Goal: Download file/media

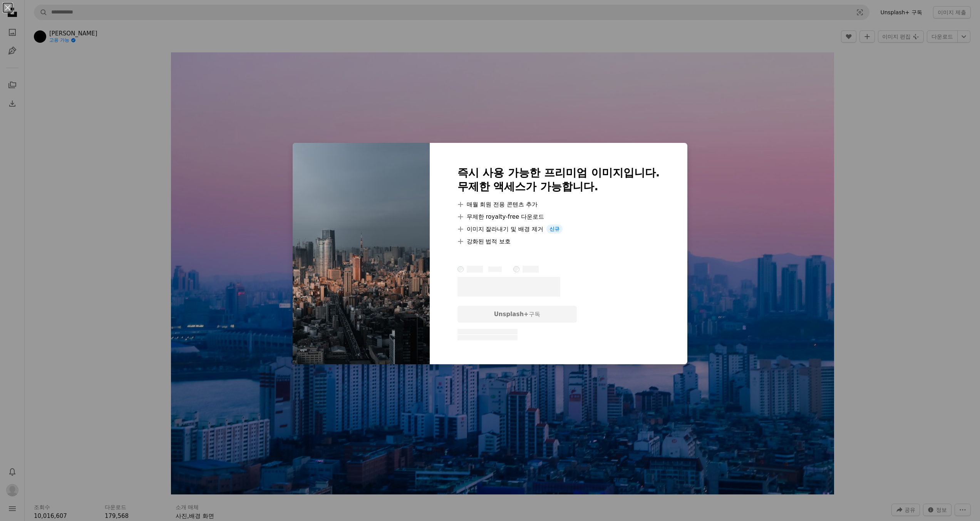
scroll to position [4313, 0]
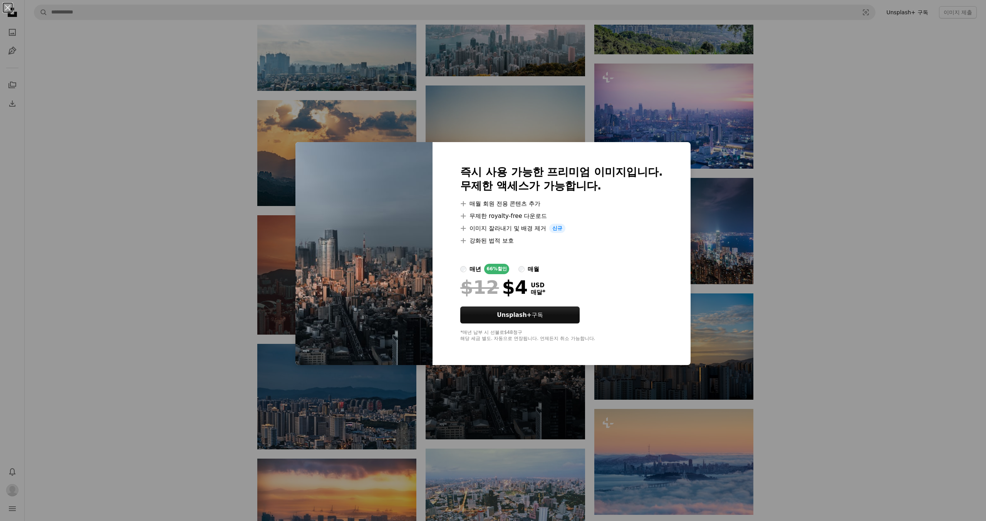
click at [804, 256] on div "An X shape 즉시 사용 가능한 프리미엄 이미지입니다. 무제한 액세스가 가능합니다. A plus sign 매월 회원 전용 콘텐츠 추가 A…" at bounding box center [493, 260] width 986 height 521
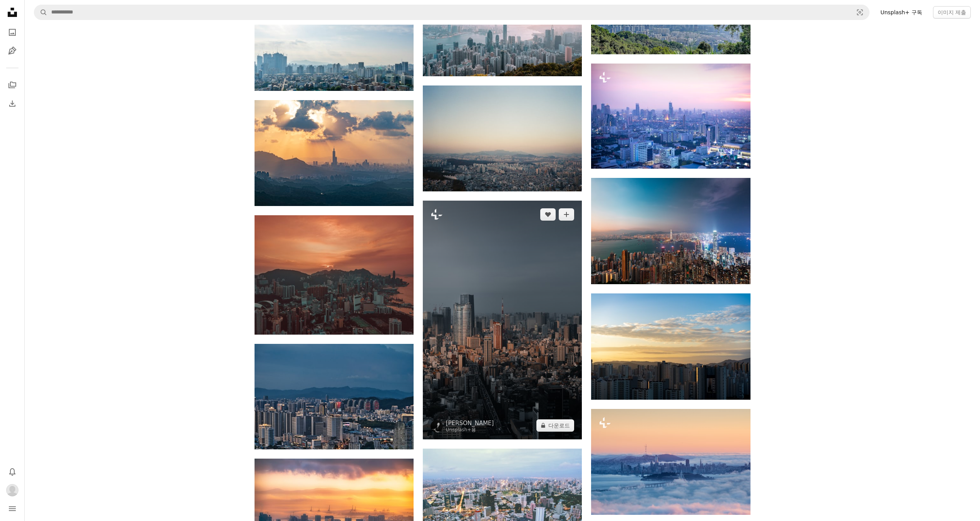
click at [491, 343] on img at bounding box center [502, 320] width 159 height 239
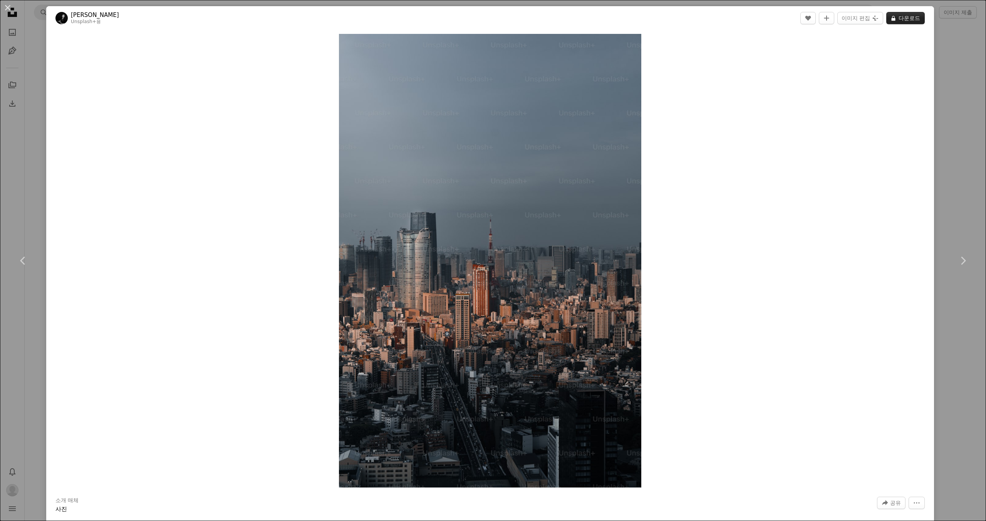
click at [901, 17] on button "A lock 다운로드" at bounding box center [905, 18] width 39 height 12
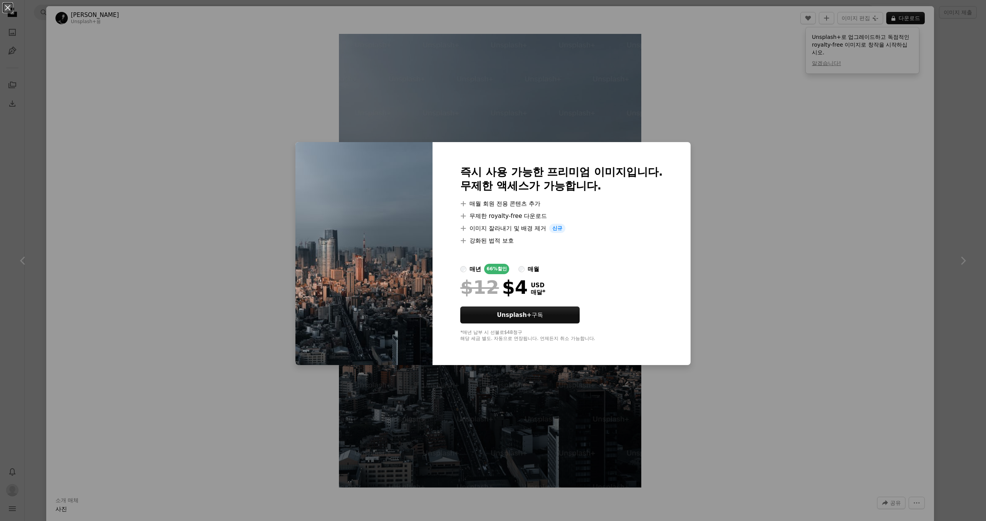
click at [598, 238] on li "A plus sign 강화된 법적 보호" at bounding box center [561, 240] width 203 height 9
click at [562, 310] on link "Unsplash+ 구독" at bounding box center [519, 315] width 119 height 17
drag, startPoint x: 782, startPoint y: 72, endPoint x: 780, endPoint y: 76, distance: 4.7
click at [783, 72] on div "An X shape 즉시 사용 가능한 프리미엄 이미지입니다. 무제한 액세스가 가능합니다. A plus sign 매월 회원 전용 콘텐츠 추가 A…" at bounding box center [493, 260] width 986 height 521
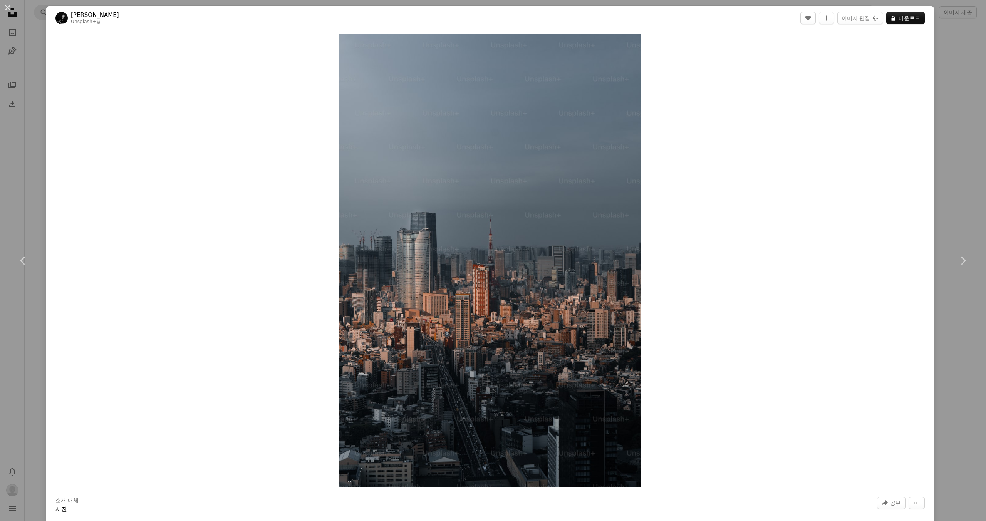
click at [939, 117] on div "An X shape Chevron left Chevron right [PERSON_NAME] Unsplash+ 용 A heart A plus …" at bounding box center [493, 260] width 986 height 521
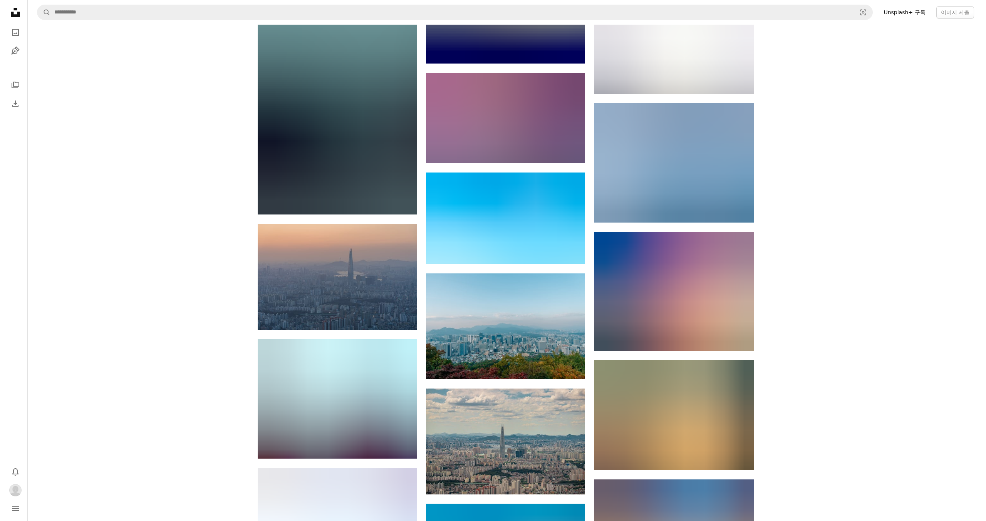
scroll to position [8319, 0]
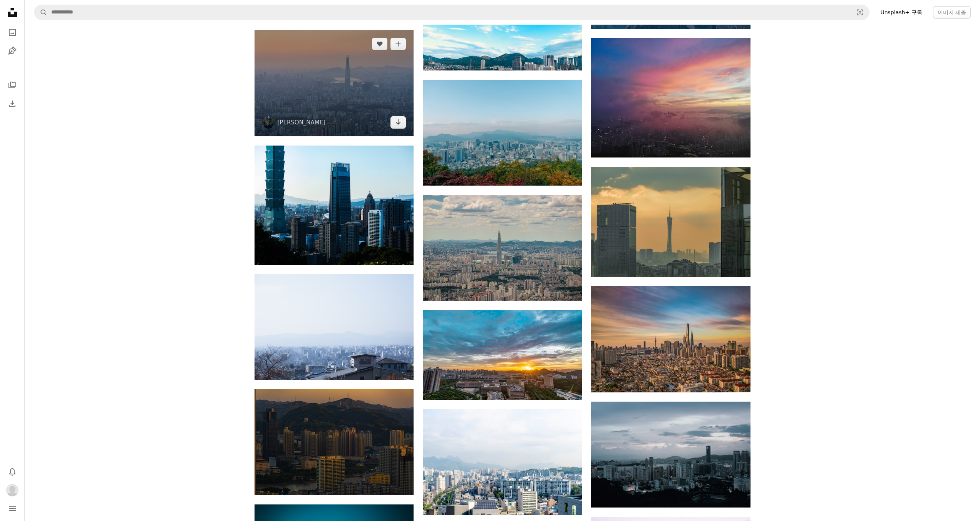
click at [342, 88] on img at bounding box center [334, 83] width 159 height 106
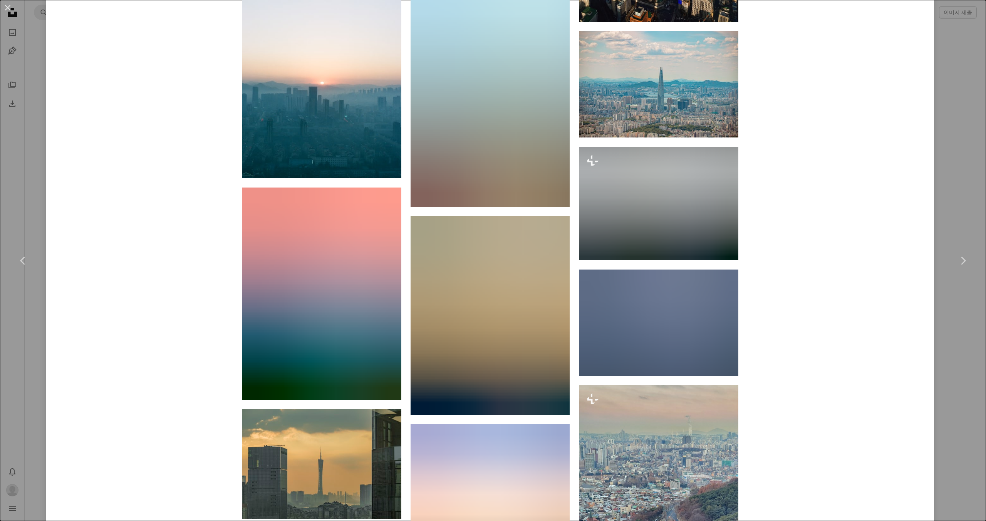
scroll to position [4584, 0]
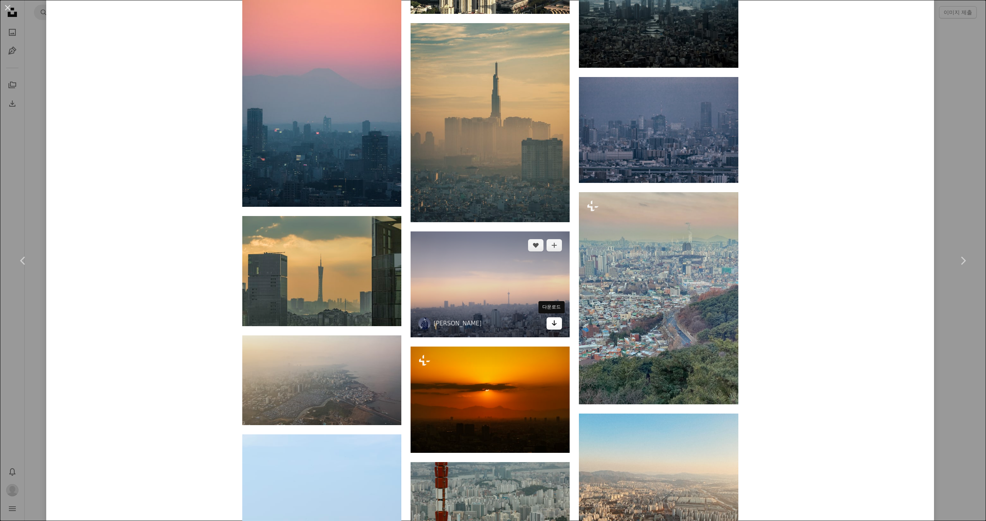
click at [552, 325] on icon "Arrow pointing down" at bounding box center [554, 322] width 6 height 9
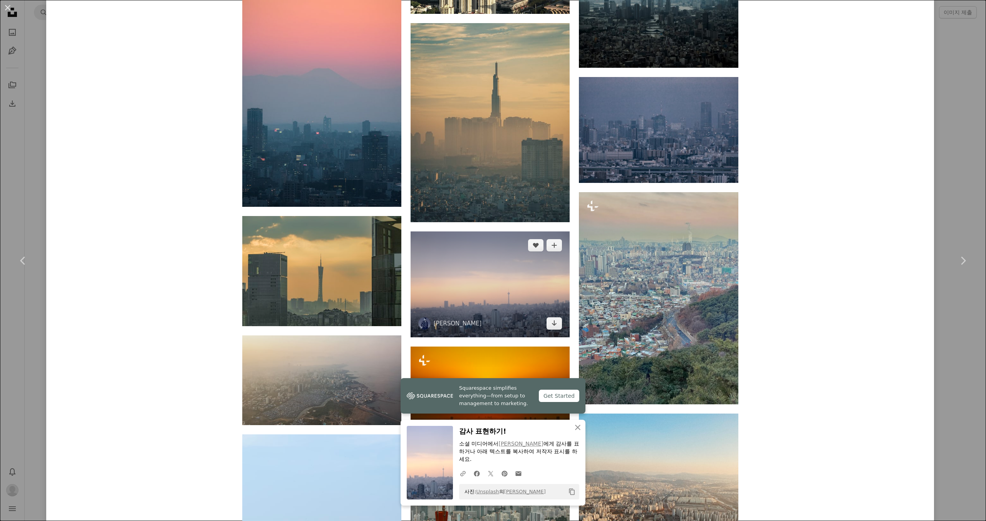
click at [456, 291] on img at bounding box center [490, 284] width 159 height 106
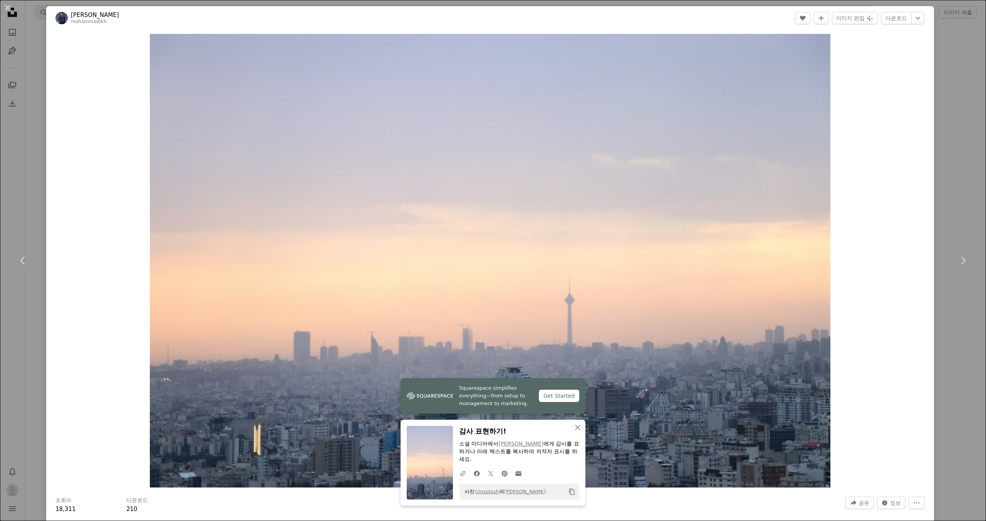
click at [26, 78] on div "An X shape Chevron left Chevron right Squarespace simplifies everything—from se…" at bounding box center [493, 260] width 986 height 521
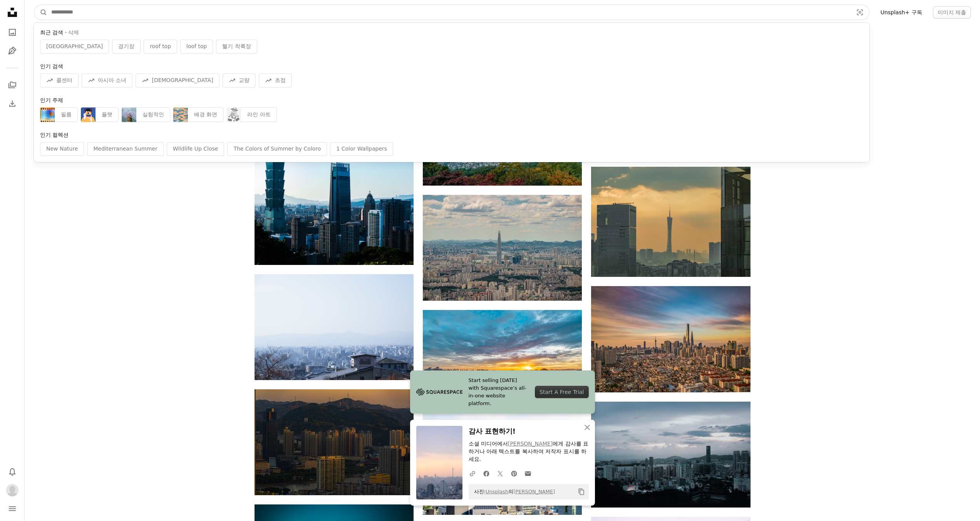
click at [74, 17] on input "사이트 전체에서 이미지 찾기" at bounding box center [448, 12] width 803 height 15
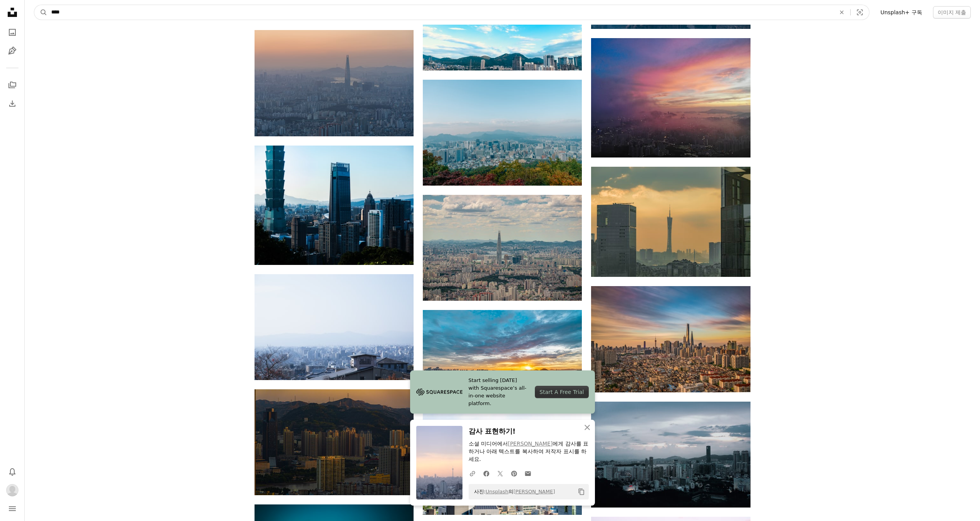
type input "****"
click at [34, 5] on button "A magnifying glass" at bounding box center [40, 12] width 13 height 15
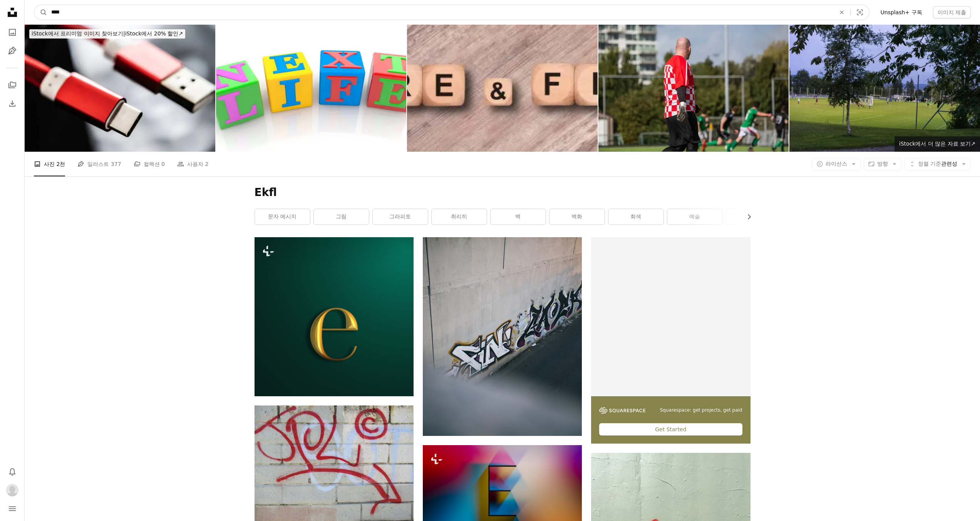
drag, startPoint x: 75, startPoint y: 8, endPoint x: 17, endPoint y: 10, distance: 58.2
click at [38, 11] on form "A magnifying glass **** An X shape Visual search" at bounding box center [452, 12] width 836 height 15
type input "**"
click button "A magnifying glass" at bounding box center [40, 12] width 13 height 15
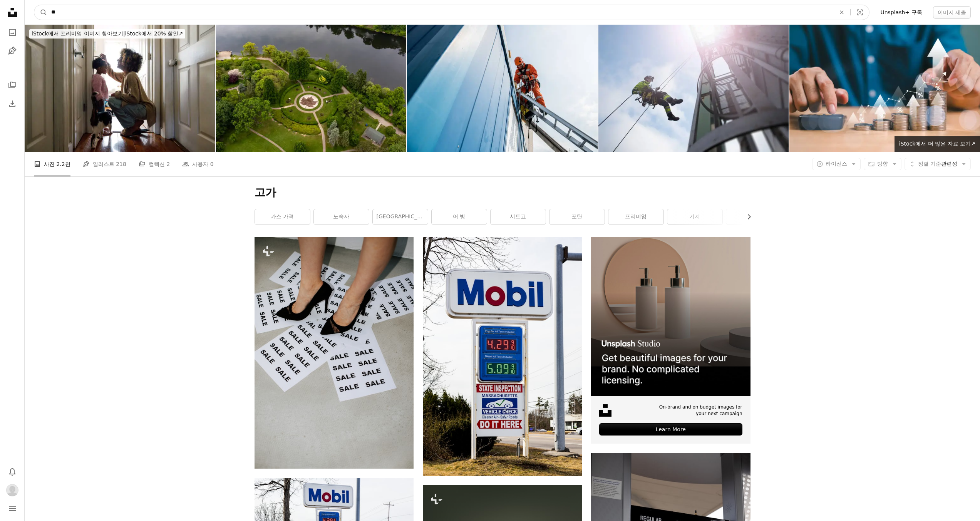
drag, startPoint x: 78, startPoint y: 14, endPoint x: 0, endPoint y: 14, distance: 77.8
type input "****"
click button "A magnifying glass" at bounding box center [40, 12] width 13 height 15
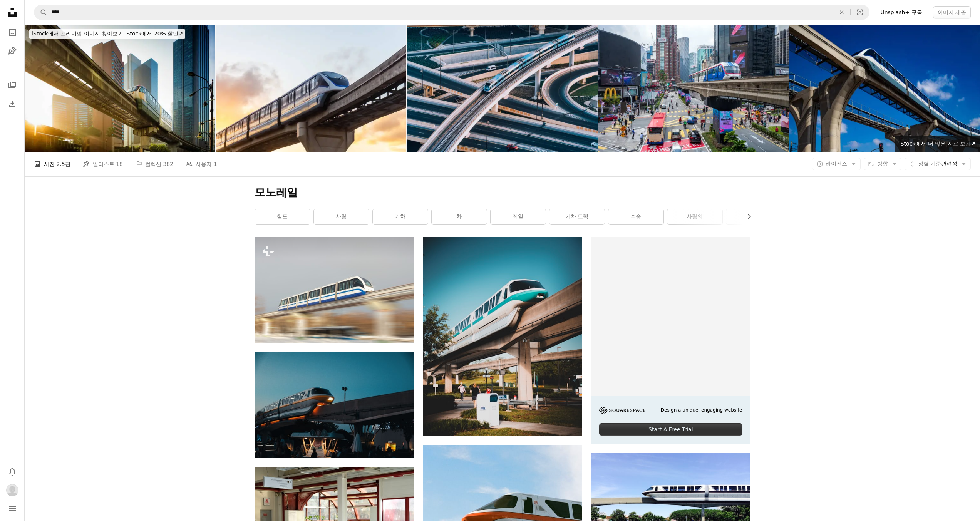
click at [548, 104] on img at bounding box center [502, 88] width 191 height 127
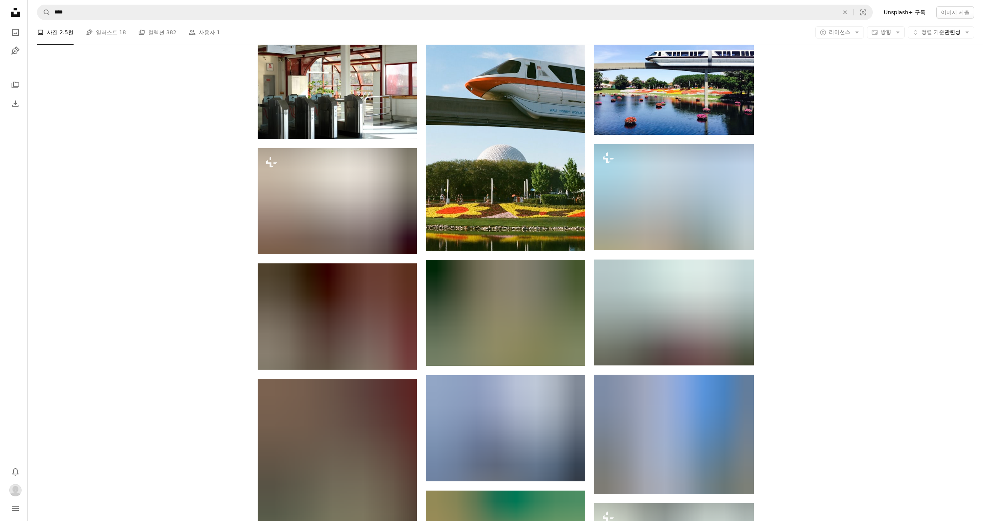
scroll to position [462, 0]
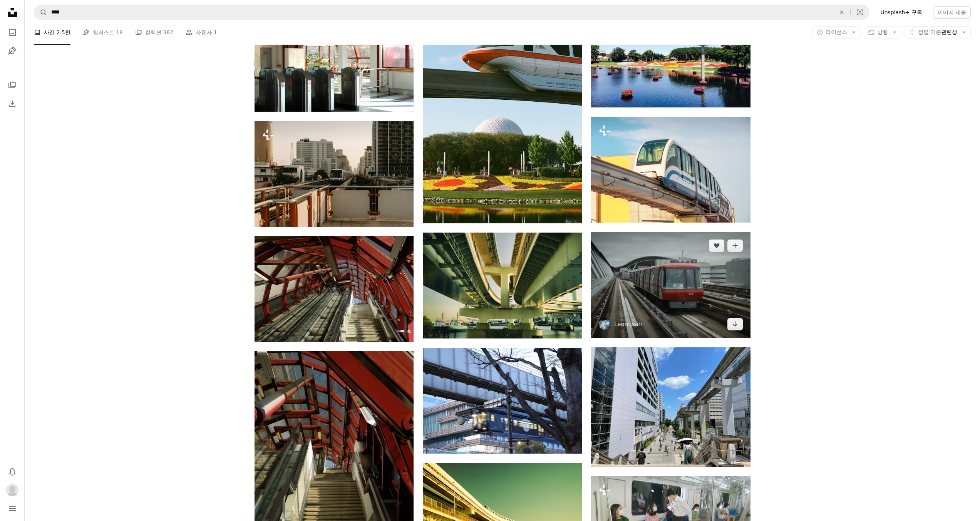
click at [661, 295] on img at bounding box center [670, 285] width 159 height 106
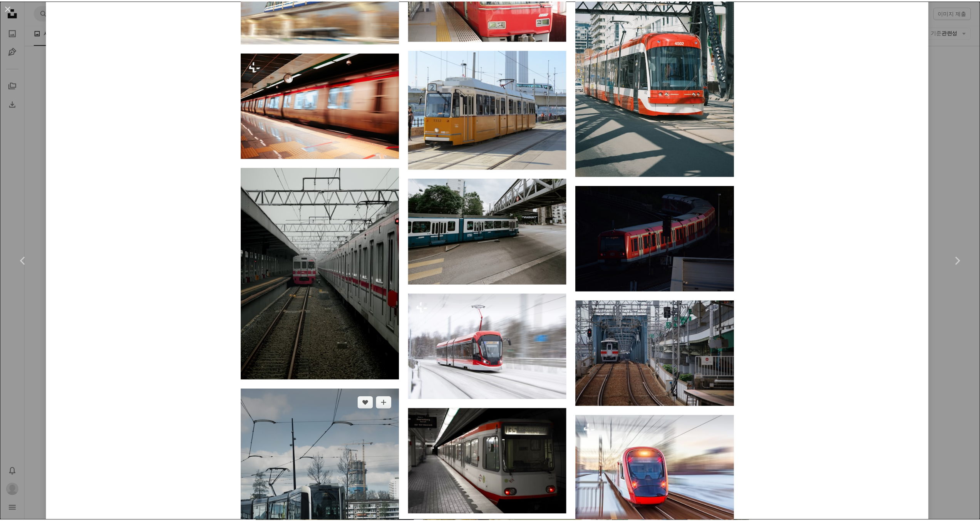
scroll to position [1106, 0]
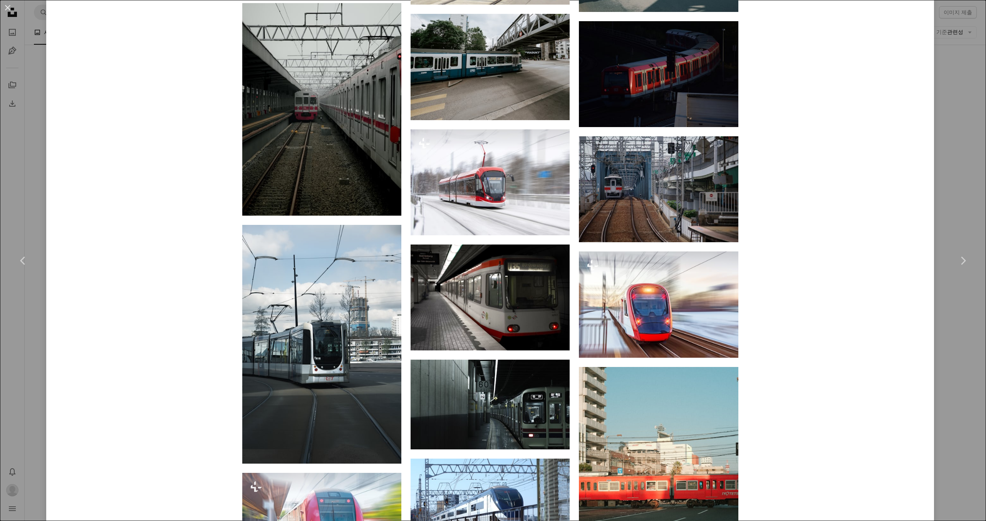
click at [35, 298] on div "An X shape Chevron left Chevron right Leongsan leongsan A heart A plus sign 이미지…" at bounding box center [493, 260] width 986 height 521
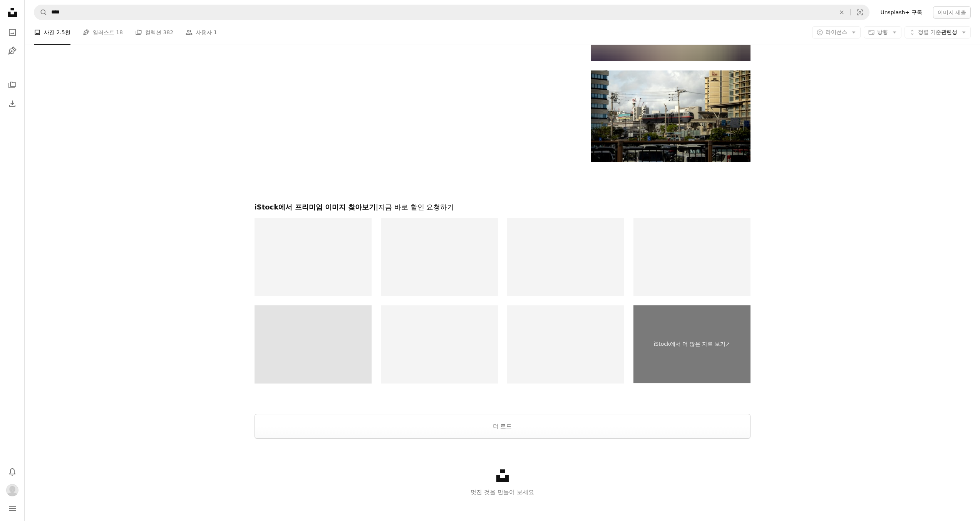
scroll to position [1187, 0]
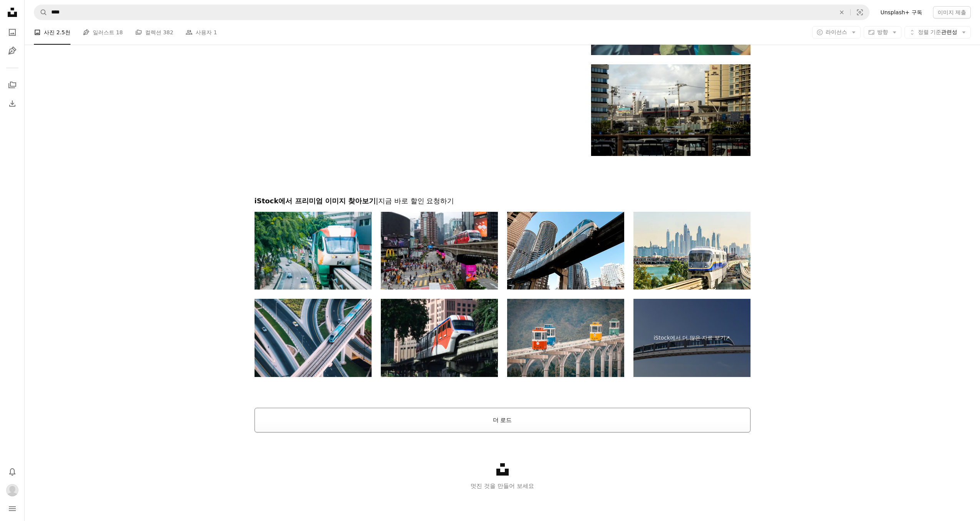
click at [453, 421] on button "더 로드" at bounding box center [503, 420] width 496 height 25
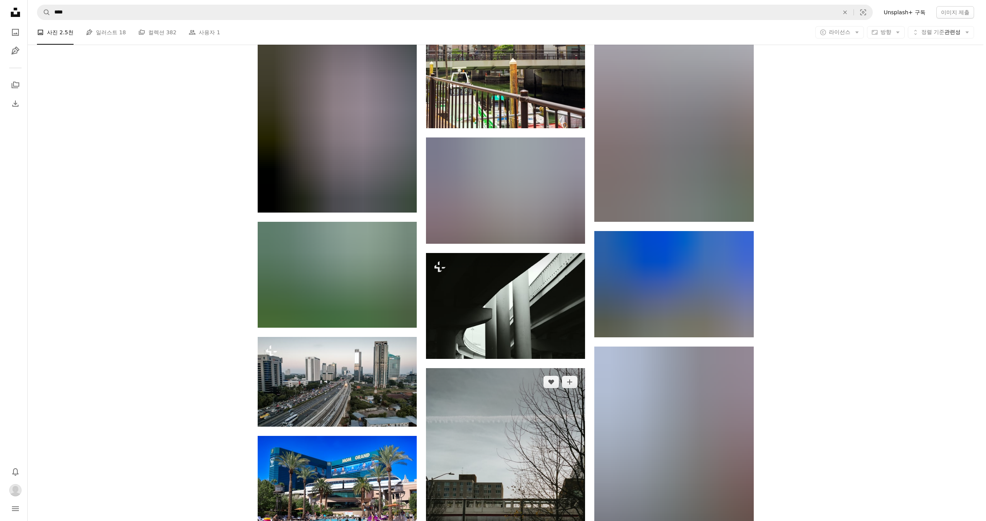
scroll to position [1726, 0]
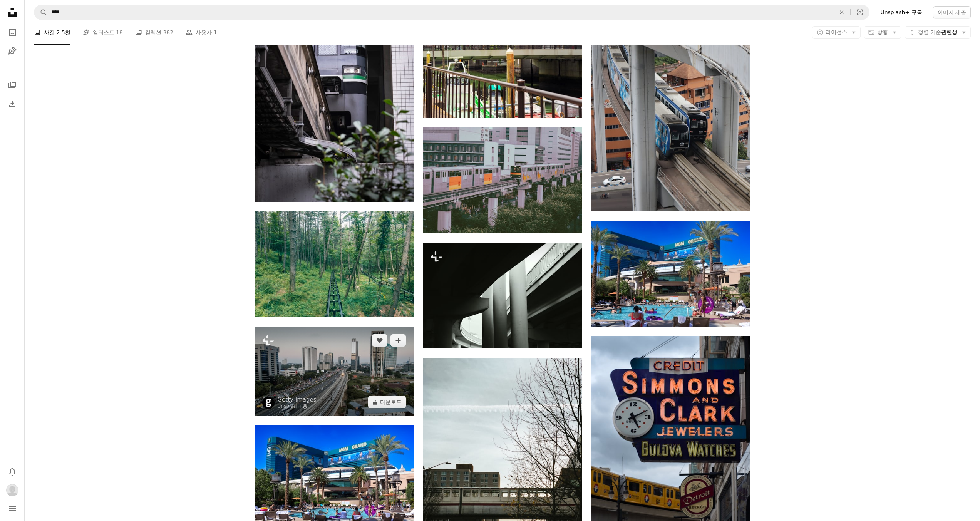
click at [365, 386] on img at bounding box center [334, 371] width 159 height 89
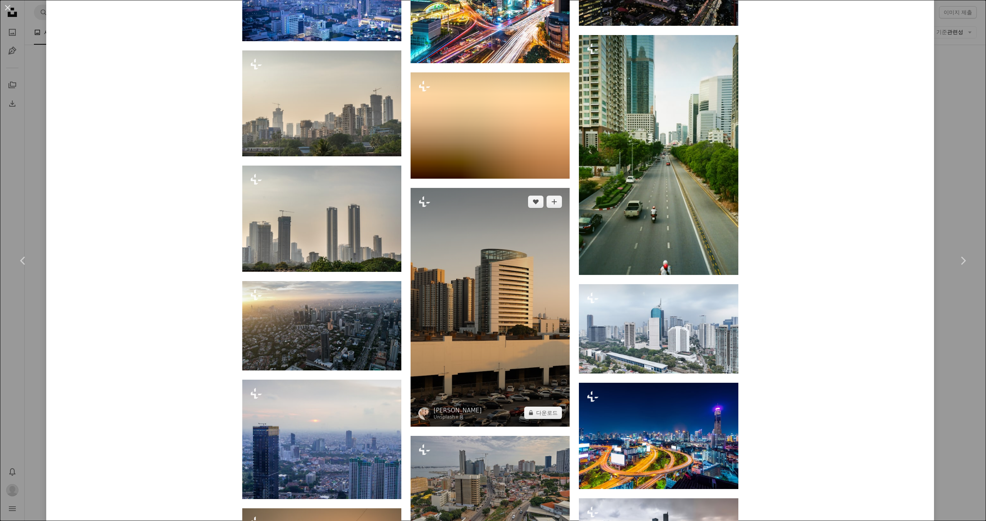
scroll to position [1733, 0]
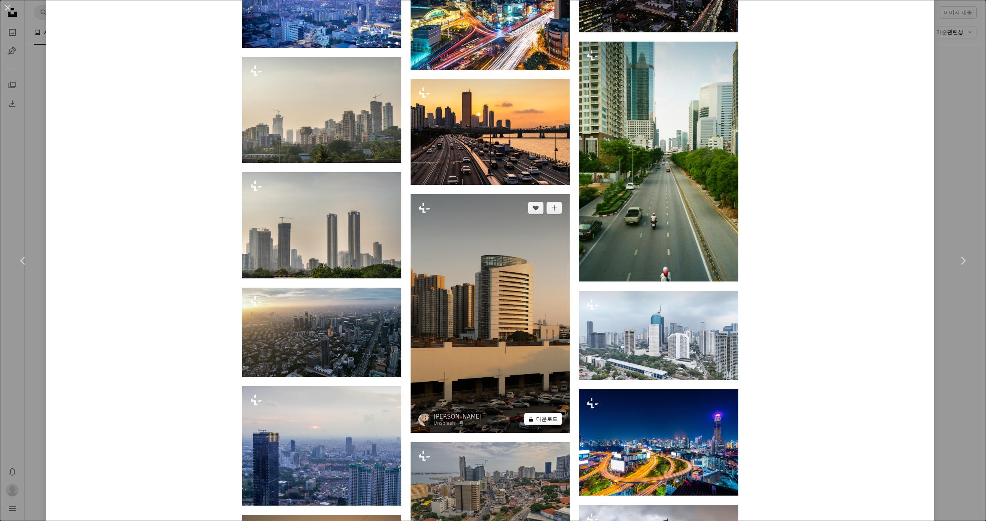
click at [541, 421] on button "A lock 다운로드" at bounding box center [543, 419] width 38 height 12
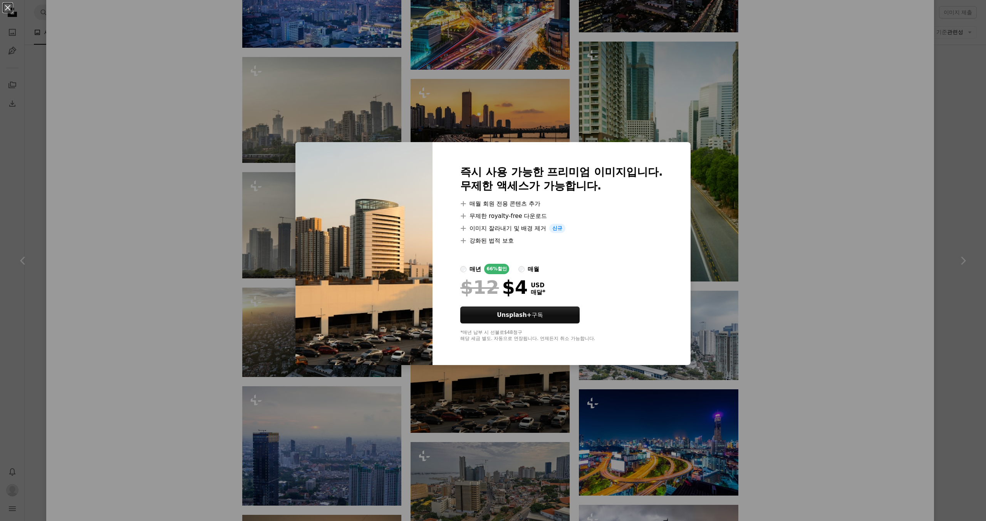
click at [764, 319] on div "An X shape 즉시 사용 가능한 프리미엄 이미지입니다. 무제한 액세스가 가능합니다. A plus sign 매월 회원 전용 콘텐츠 추가 A…" at bounding box center [493, 260] width 986 height 521
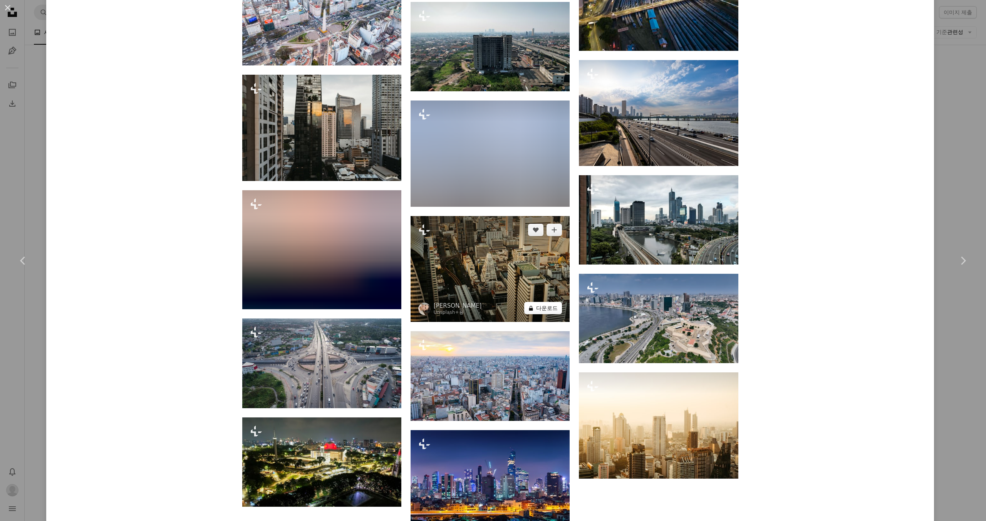
scroll to position [2388, 0]
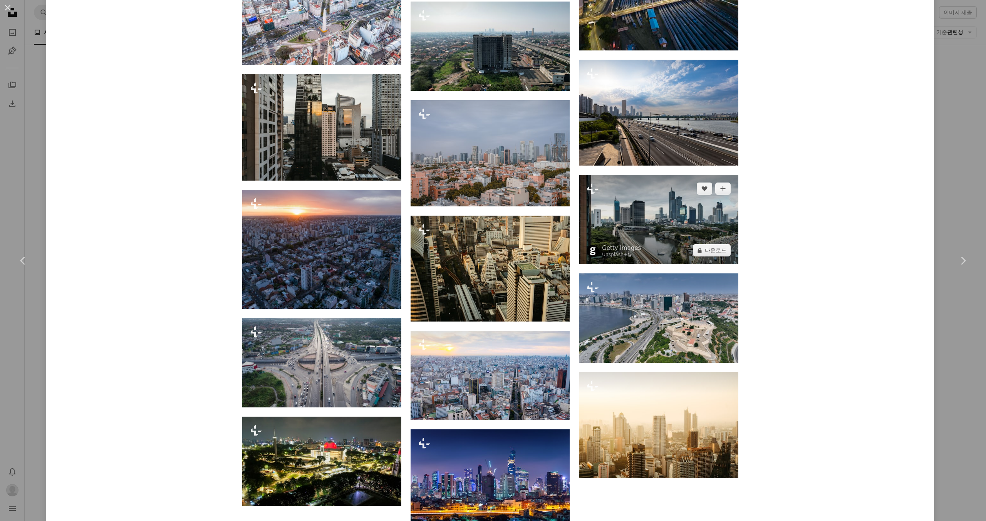
click at [644, 232] on img at bounding box center [658, 219] width 159 height 89
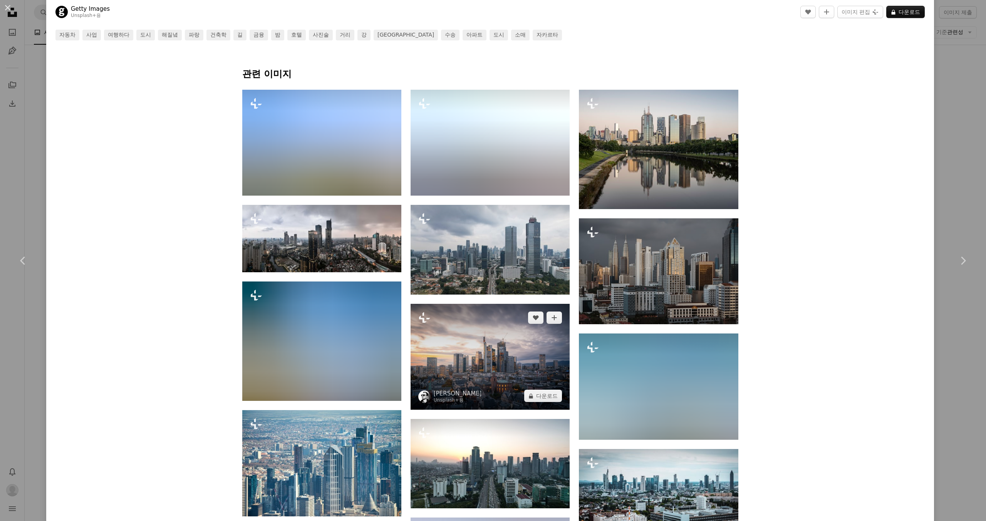
scroll to position [610, 0]
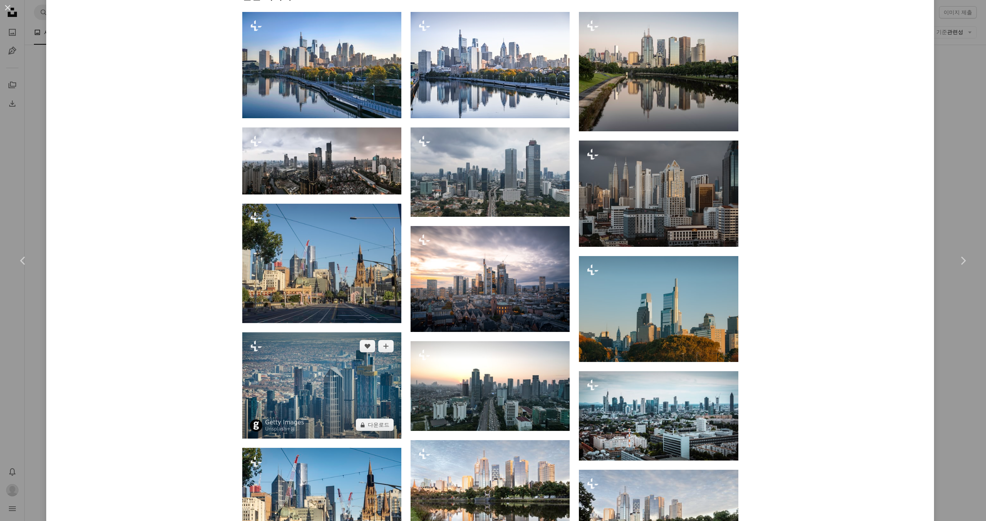
click at [322, 368] on img at bounding box center [321, 385] width 159 height 106
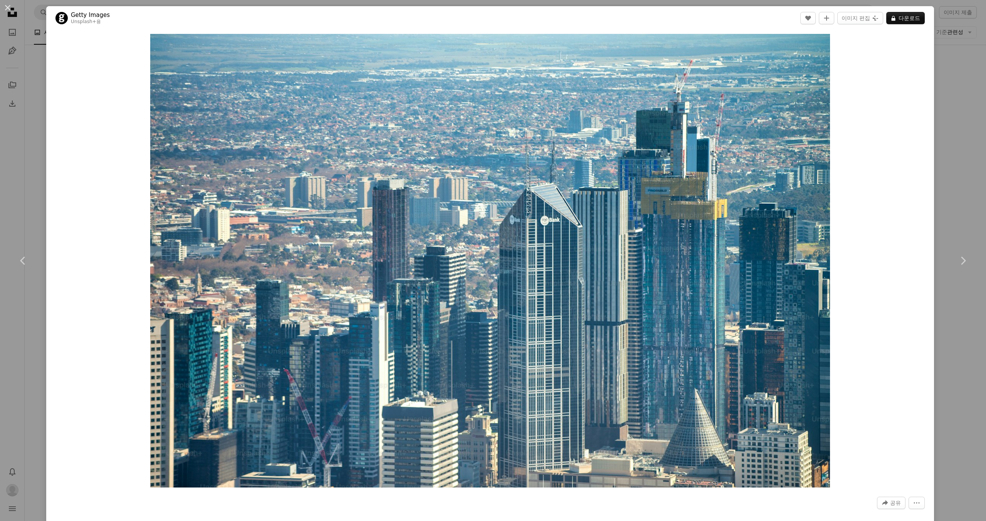
click at [32, 320] on div "An X shape Chevron left Chevron right Getty Images Unsplash+ 용 A heart A plus s…" at bounding box center [493, 260] width 986 height 521
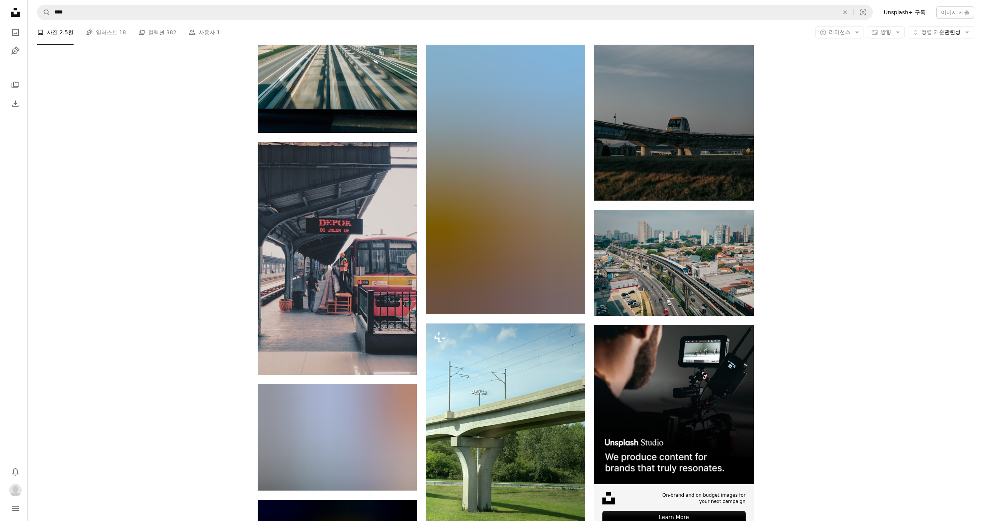
scroll to position [2843, 0]
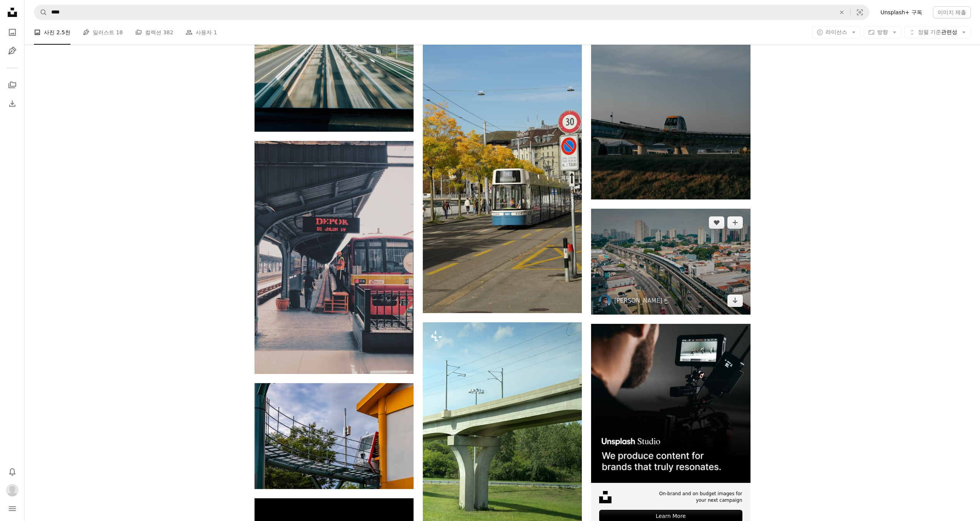
click at [684, 270] on img at bounding box center [670, 262] width 159 height 106
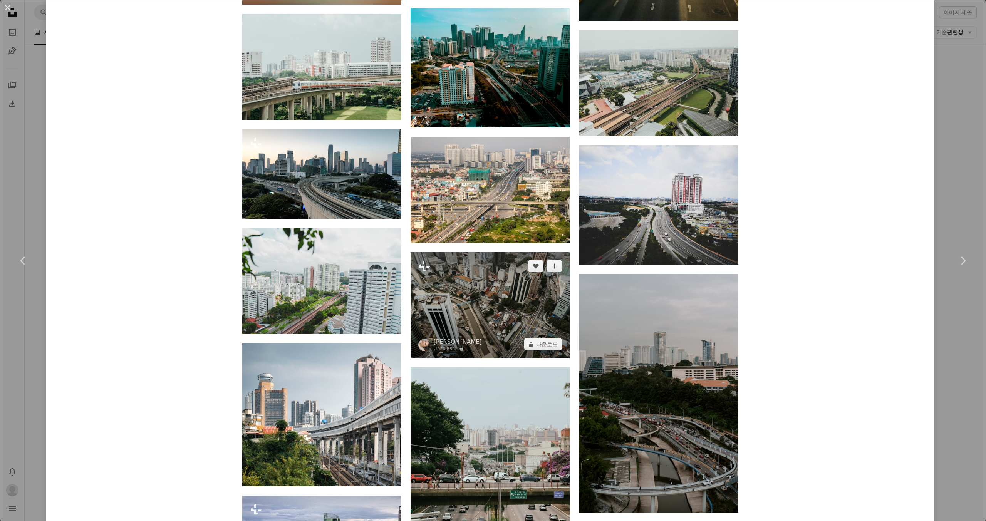
scroll to position [1117, 0]
